Goal: Task Accomplishment & Management: Use online tool/utility

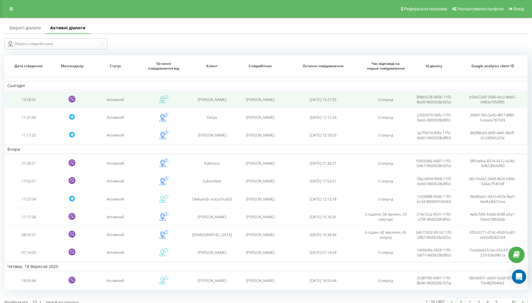
click at [31, 106] on td "13:18:55" at bounding box center [28, 99] width 48 height 17
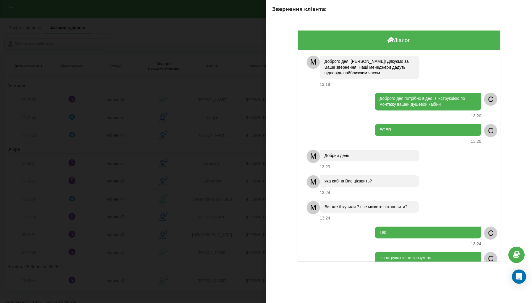
click at [235, 154] on div "Звернення клієнта: Діалог M Доброго дня, Андрей! Дякуємо за Ваше звернення. Наш…" at bounding box center [266, 151] width 532 height 303
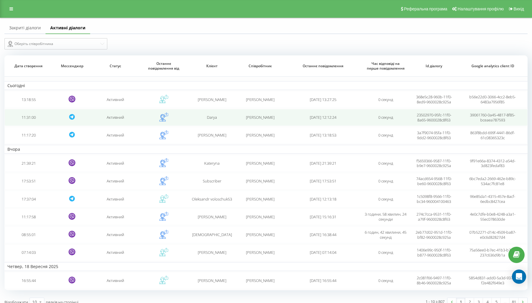
click at [42, 125] on td "11:31:00" at bounding box center [28, 117] width 48 height 17
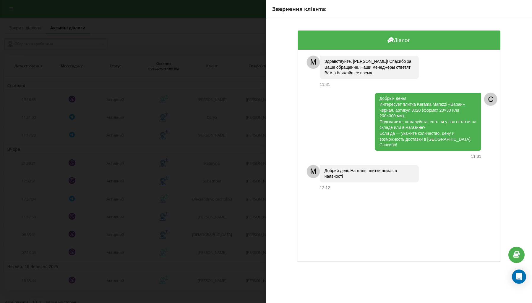
click at [228, 136] on div "Звернення клієнта: Діалог M Здравствуйте, Darya! Спасибо за Ваше обращение. Наш…" at bounding box center [266, 151] width 532 height 303
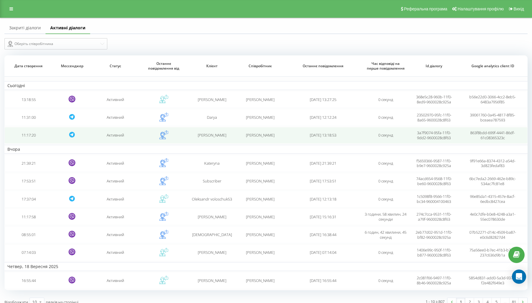
click at [49, 142] on td "11:17:20" at bounding box center [28, 135] width 48 height 17
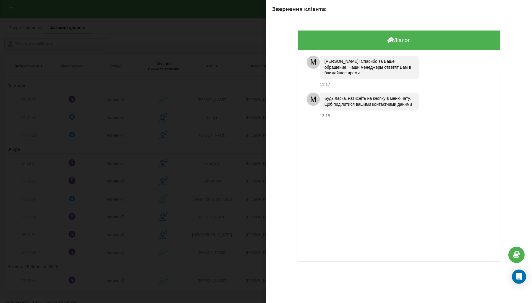
click at [172, 151] on div "Звернення клієнта: Діалог M Здравствуйте, Марина! Спасибо за Ваше обращение. На…" at bounding box center [266, 151] width 532 height 303
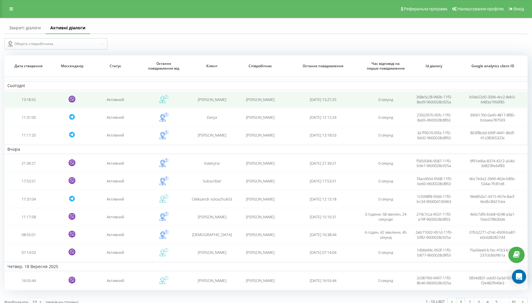
click at [34, 102] on td "13:18:55" at bounding box center [28, 99] width 48 height 17
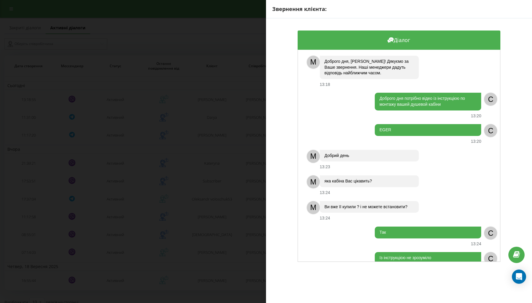
click at [244, 138] on div "Звернення клієнта: Діалог M Доброго дня, Андрей! Дякуємо за Ваше звернення. Наш…" at bounding box center [266, 151] width 532 height 303
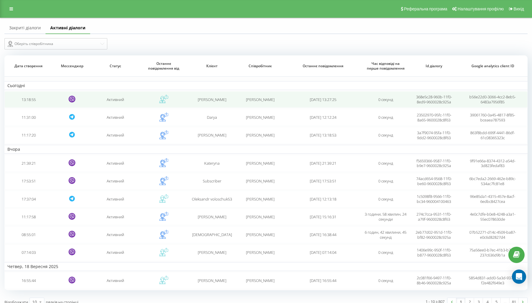
click at [35, 104] on td "13:18:55" at bounding box center [28, 99] width 48 height 17
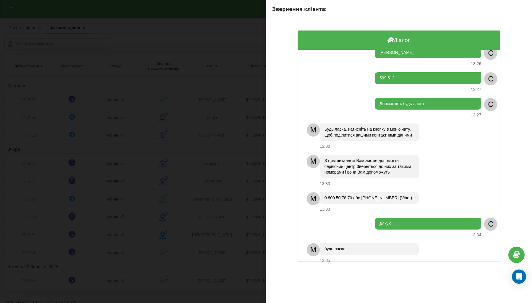
scroll to position [230, 0]
click at [235, 161] on div "Звернення клієнта: Діалог M Доброго дня, Андрей! Дякуємо за Ваше звернення. Наш…" at bounding box center [266, 151] width 532 height 303
click at [214, 159] on div "Звернення клієнта: Діалог M Доброго дня, [PERSON_NAME]! Дякуємо за Ваше звернен…" at bounding box center [266, 151] width 532 height 303
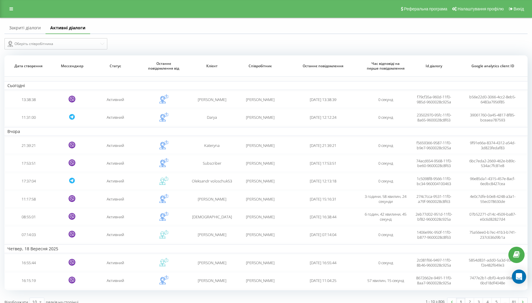
click at [26, 33] on link "Закриті діалоги" at bounding box center [24, 28] width 41 height 12
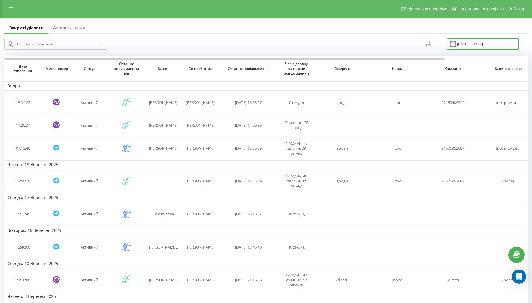
click at [495, 50] on input "19.08.2025 - 19.09.2025" at bounding box center [483, 44] width 72 height 12
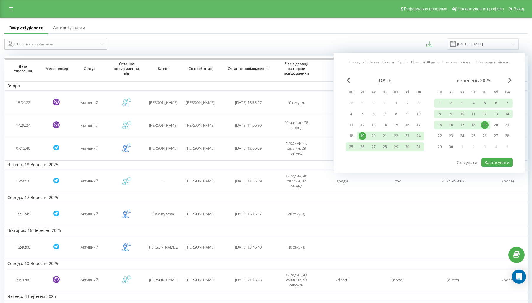
click at [430, 64] on div "Сьогодні Вчора Останні 7 днів Останні 30 днів Поточний місяць Попередній місяць…" at bounding box center [429, 112] width 191 height 119
click at [430, 65] on link "Останні 30 днів" at bounding box center [424, 62] width 27 height 6
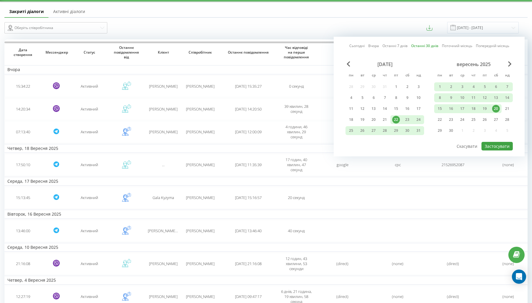
click at [498, 149] on button "Застосувати" at bounding box center [497, 146] width 31 height 9
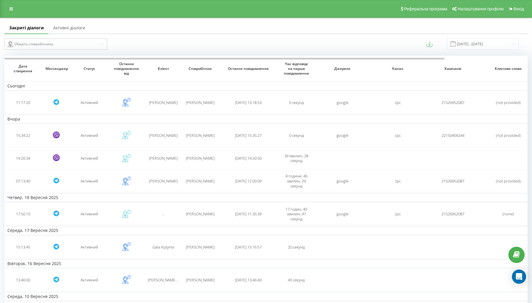
click at [70, 34] on link "Активні діалоги" at bounding box center [69, 28] width 41 height 12
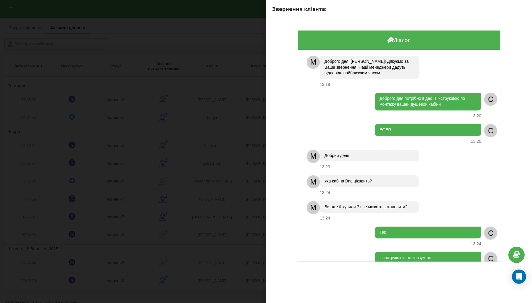
click at [207, 111] on div "Звернення клієнта: Діалог M Доброго дня, Андрей! Дякуємо за Ваше звернення. Наш…" at bounding box center [266, 151] width 532 height 303
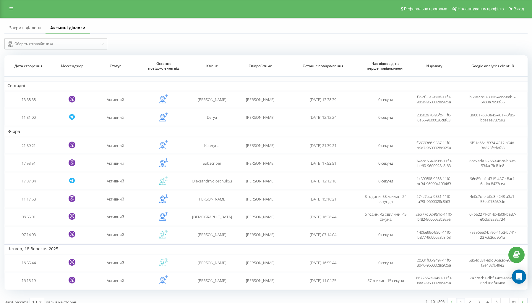
click at [25, 34] on link "Закриті діалоги" at bounding box center [24, 28] width 41 height 12
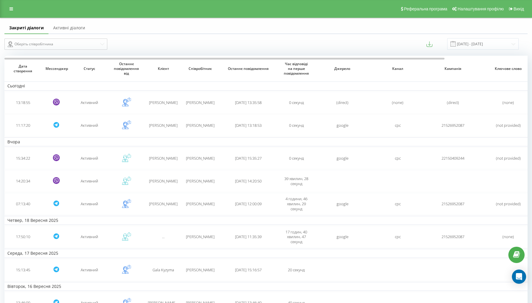
click at [69, 33] on link "Активні діалоги" at bounding box center [69, 28] width 41 height 12
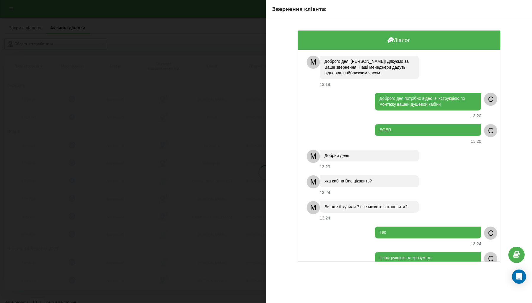
click at [164, 125] on div "Звернення клієнта: Діалог M Доброго дня, [PERSON_NAME]! Дякуємо за Ваше звернен…" at bounding box center [266, 151] width 532 height 303
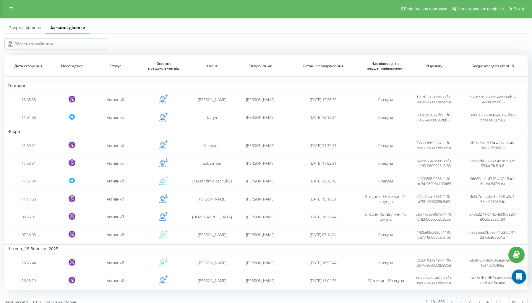
click at [36, 32] on link "Закриті діалоги" at bounding box center [24, 28] width 41 height 12
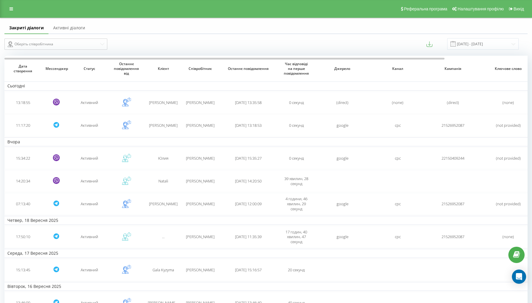
click at [70, 33] on link "Активні діалоги" at bounding box center [69, 28] width 41 height 12
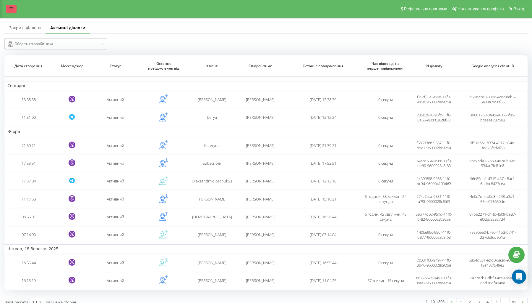
click at [13, 8] on icon at bounding box center [11, 9] width 4 height 4
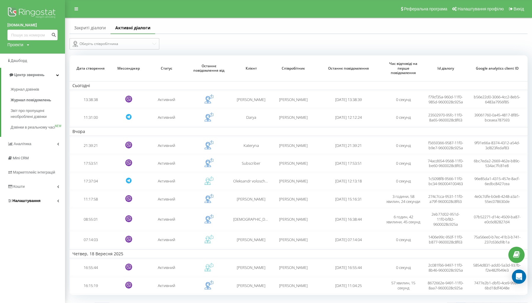
click at [24, 201] on span "Налаштування" at bounding box center [26, 200] width 28 height 4
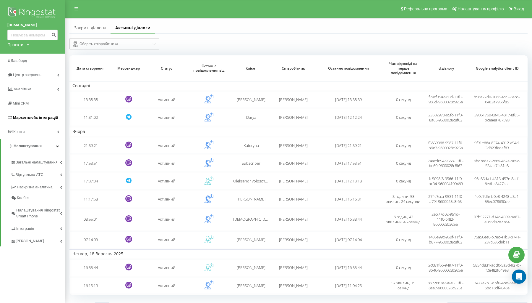
click at [28, 116] on span "Маркетплейс інтеграцій" at bounding box center [35, 117] width 45 height 4
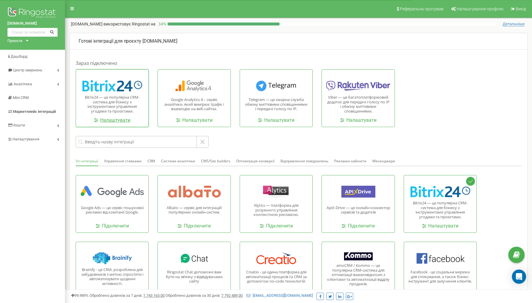
click at [114, 120] on link "Налаштувати" at bounding box center [112, 120] width 36 height 7
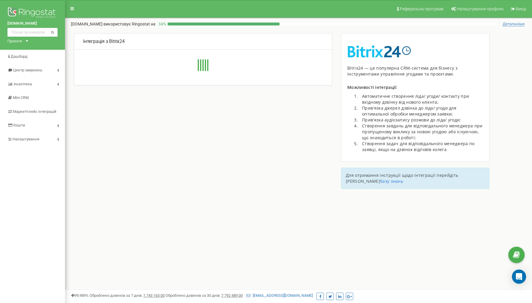
type input "[URL][DOMAIN_NAME]"
type input "1"
type input "komzfl5z8nvms1x9"
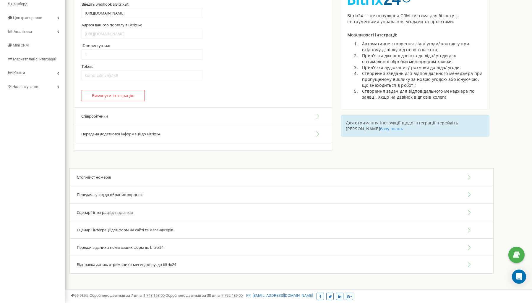
scroll to position [58, 0]
click at [125, 209] on span "Сценарії інтеграції для дзвінків" at bounding box center [105, 211] width 56 height 5
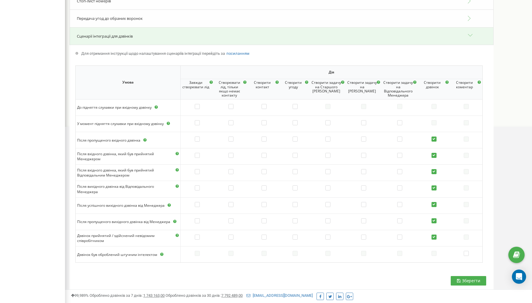
scroll to position [230, 0]
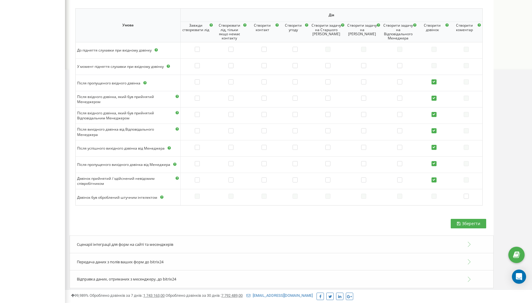
click at [117, 241] on span "Сценарії інтеграції для форм на сайті та месенджерів" at bounding box center [125, 243] width 96 height 5
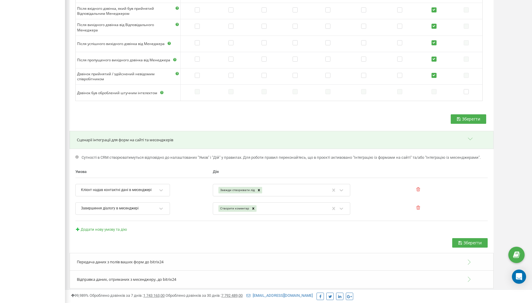
scroll to position [390, 0]
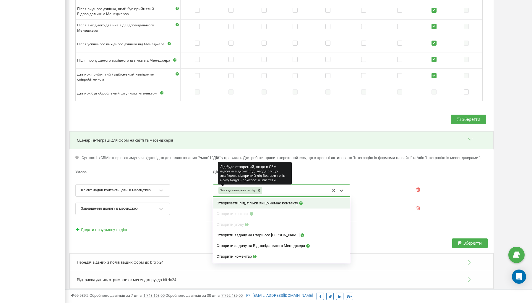
click at [237, 187] on div "Завжди створювати лід" at bounding box center [237, 190] width 37 height 7
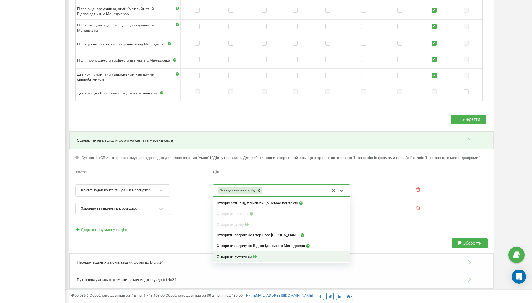
click at [240, 254] on span "Створити коментар" at bounding box center [234, 256] width 35 height 4
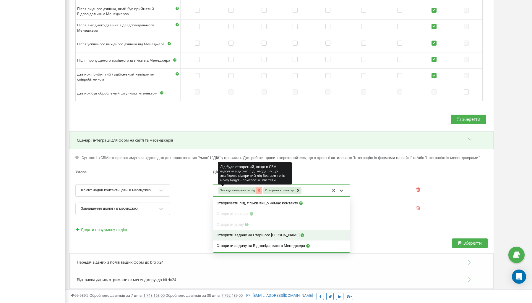
click at [258, 189] on icon at bounding box center [259, 190] width 2 height 2
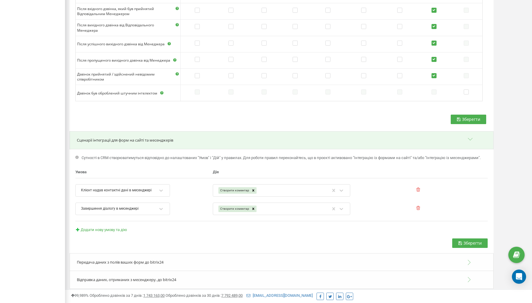
click at [467, 240] on span "Зберегти" at bounding box center [473, 243] width 18 height 6
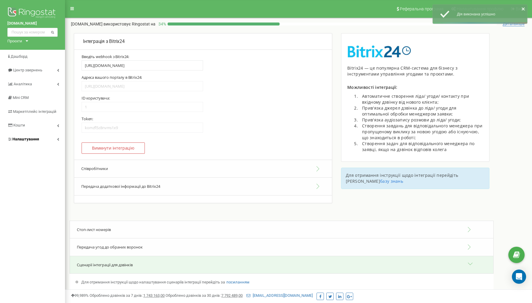
scroll to position [0, 0]
click at [23, 69] on span "Центр звернень" at bounding box center [27, 70] width 29 height 4
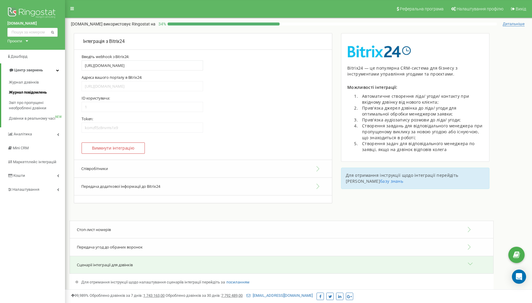
click at [29, 91] on span "Журнал повідомлень" at bounding box center [28, 93] width 38 height 6
